Goal: Find specific page/section

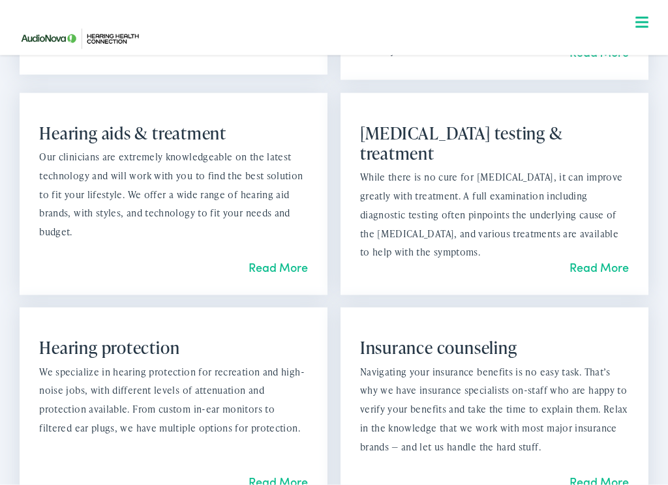
scroll to position [1202, 0]
click at [465, 219] on p "While there is no cure for [MEDICAL_DATA], it can improve greatly with treatmen…" at bounding box center [494, 215] width 269 height 94
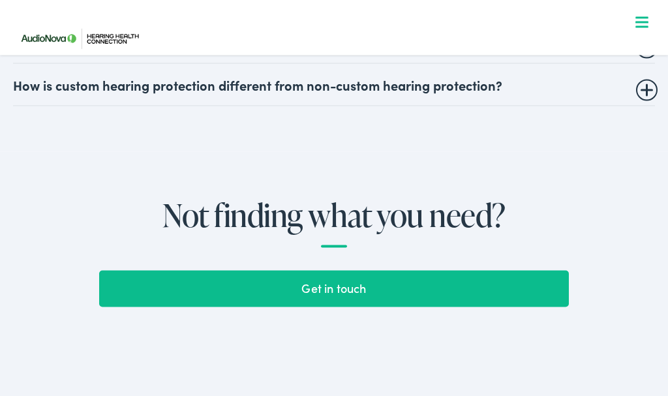
scroll to position [2849, 0]
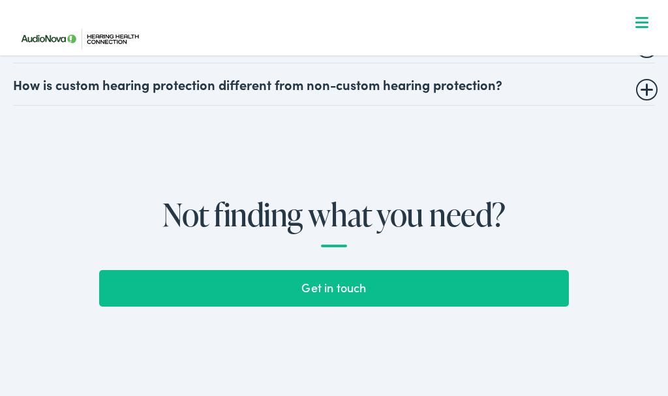
click at [336, 294] on link "Get in touch" at bounding box center [334, 288] width 470 height 37
click at [342, 299] on link "Get in touch" at bounding box center [334, 288] width 470 height 37
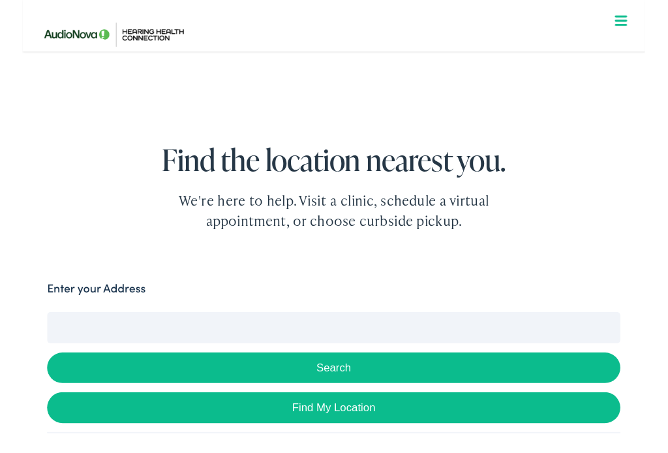
scroll to position [55, 0]
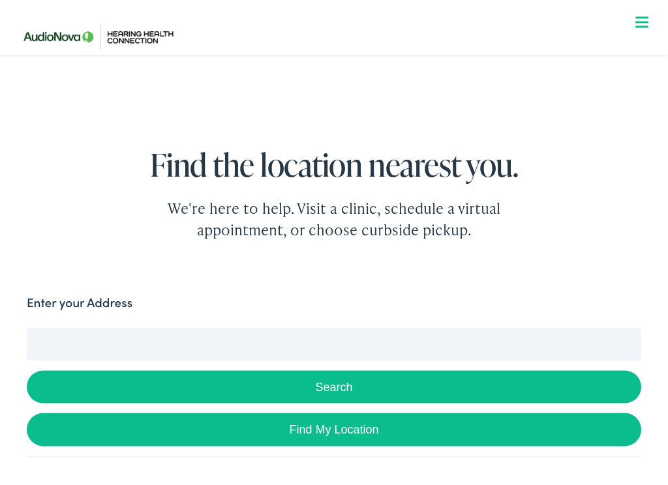
click at [248, 330] on input "Enter your Address" at bounding box center [334, 344] width 614 height 33
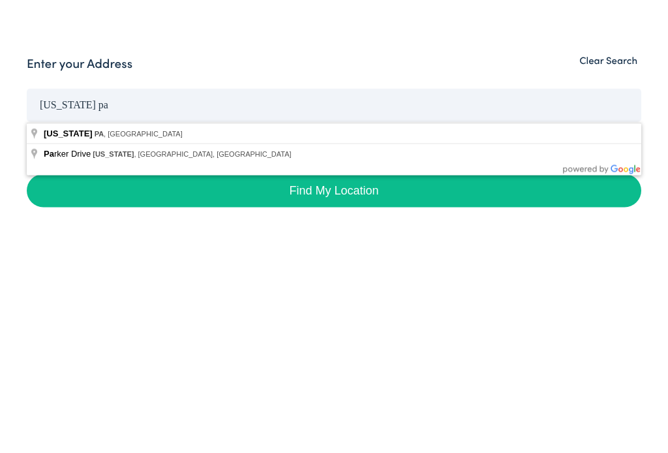
type input "[US_STATE] pa"
click at [334, 371] on button "Search" at bounding box center [334, 387] width 614 height 33
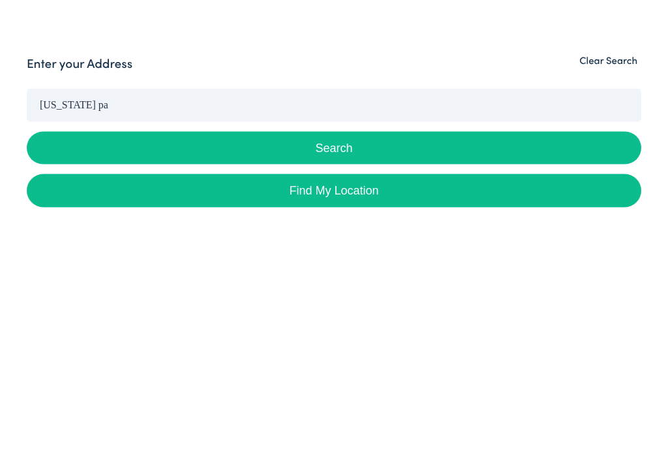
click at [367, 371] on button "Search" at bounding box center [334, 387] width 614 height 33
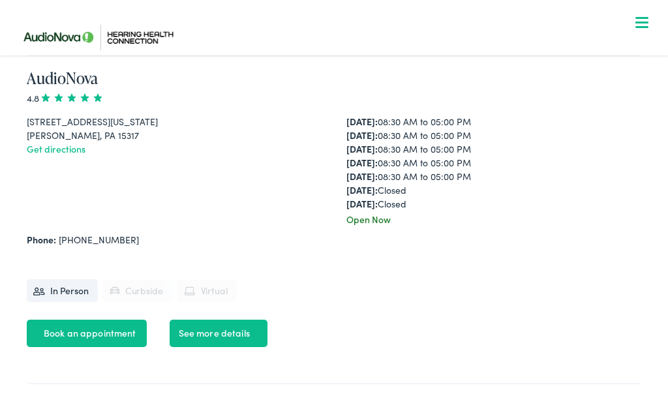
scroll to position [1719, 0]
